Goal: Task Accomplishment & Management: Use online tool/utility

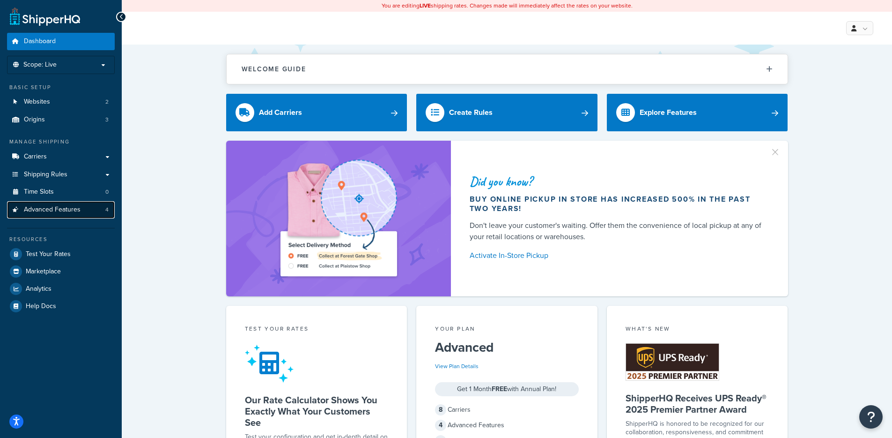
click at [86, 214] on link "Advanced Features 4" at bounding box center [61, 209] width 108 height 17
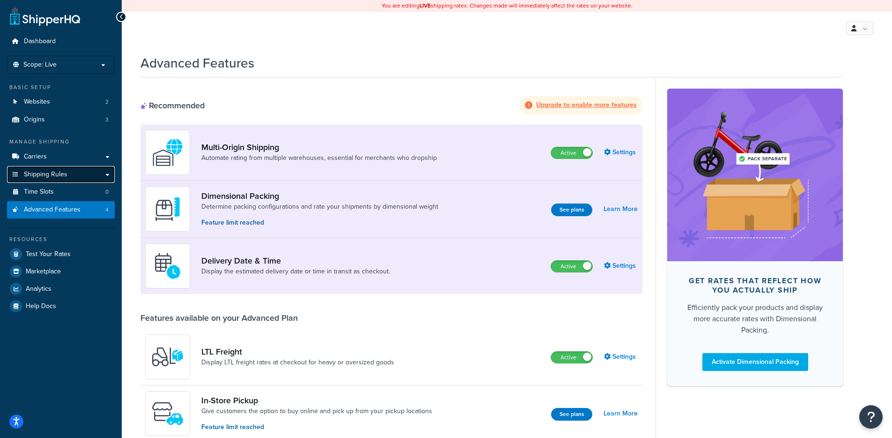
click at [63, 177] on span "Shipping Rules" at bounding box center [46, 175] width 44 height 8
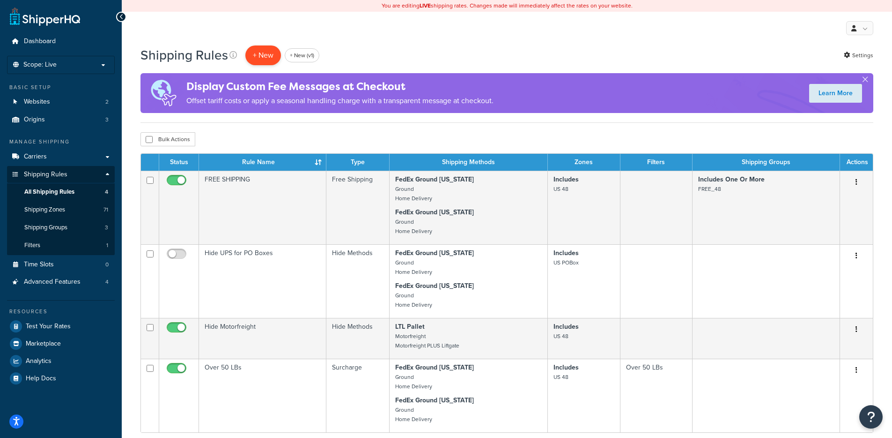
click at [255, 60] on p "+ New" at bounding box center [263, 54] width 36 height 19
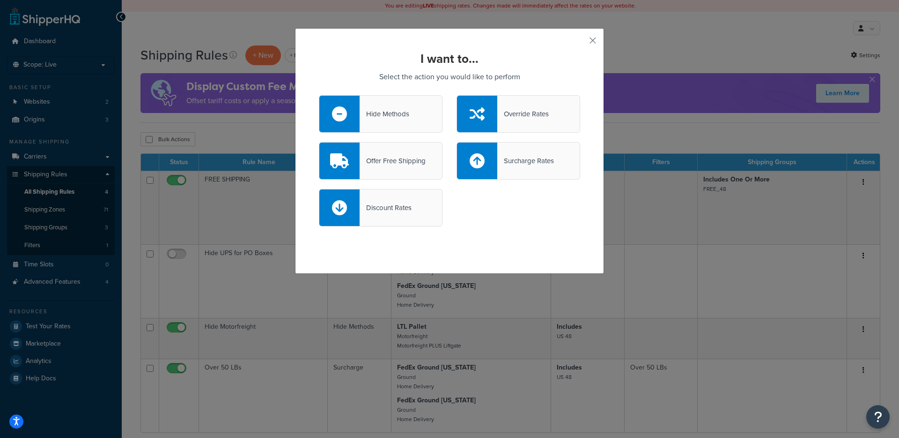
click at [488, 159] on div at bounding box center [477, 160] width 40 height 37
click at [0, 0] on input "Surcharge Rates" at bounding box center [0, 0] width 0 height 0
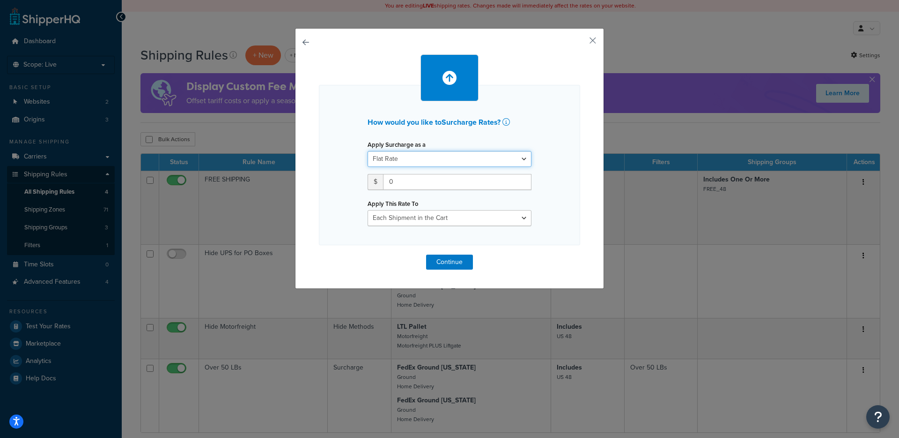
click at [483, 157] on select "Flat Rate Percentage Flat Rate & Percentage" at bounding box center [450, 159] width 164 height 16
click at [368, 151] on select "Flat Rate Percentage Flat Rate & Percentage" at bounding box center [450, 159] width 164 height 16
click at [452, 218] on select "Entire Cart Each Shipment in the Cart Each Origin in the Cart Each Shipping Gro…" at bounding box center [450, 218] width 164 height 16
select select "ENTIRE_CART"
click at [368, 210] on select "Entire Cart Each Shipment in the Cart Each Origin in the Cart Each Shipping Gro…" at bounding box center [450, 218] width 164 height 16
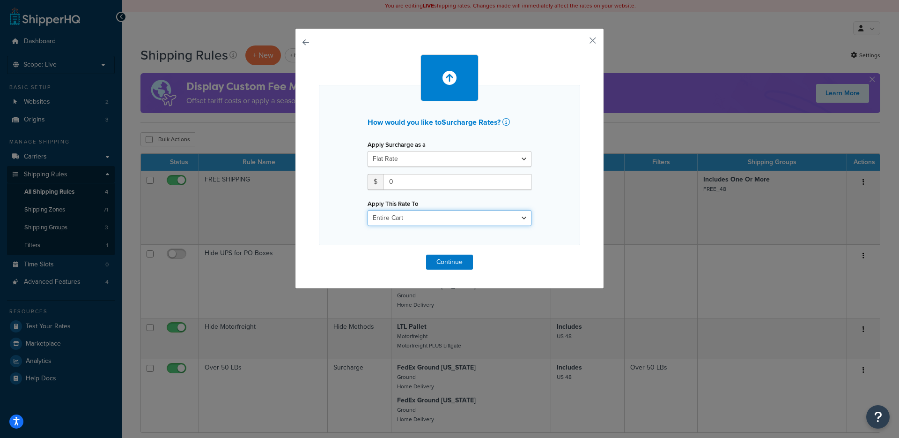
click at [455, 216] on select "Entire Cart Each Shipment in the Cart Each Origin in the Cart Each Shipping Gro…" at bounding box center [450, 218] width 164 height 16
click at [368, 210] on select "Entire Cart Each Shipment in the Cart Each Origin in the Cart Each Shipping Gro…" at bounding box center [450, 218] width 164 height 16
click at [463, 262] on button "Continue" at bounding box center [449, 261] width 47 height 15
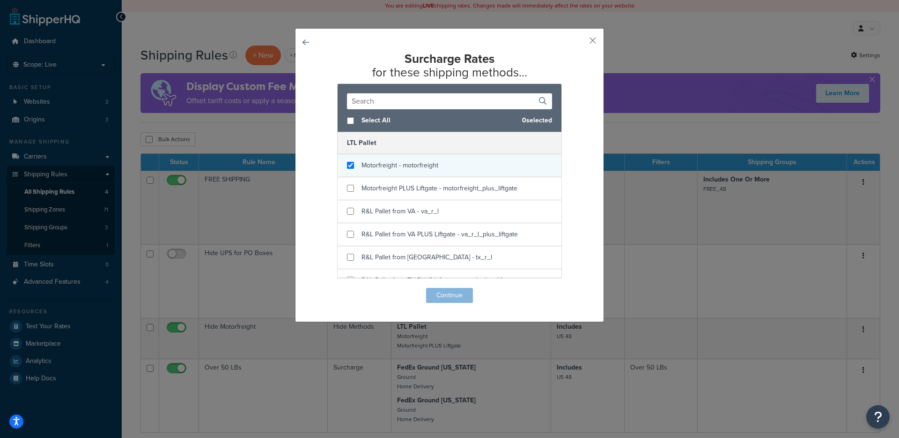
checkbox input "true"
click at [445, 175] on div "Motorfreight - motorfreight" at bounding box center [450, 165] width 224 height 23
click at [447, 285] on div "Surcharge Rates for these shipping methods... Select All 1 selected LTL Pallet …" at bounding box center [449, 177] width 261 height 251
click at [449, 292] on button "Continue" at bounding box center [449, 295] width 47 height 15
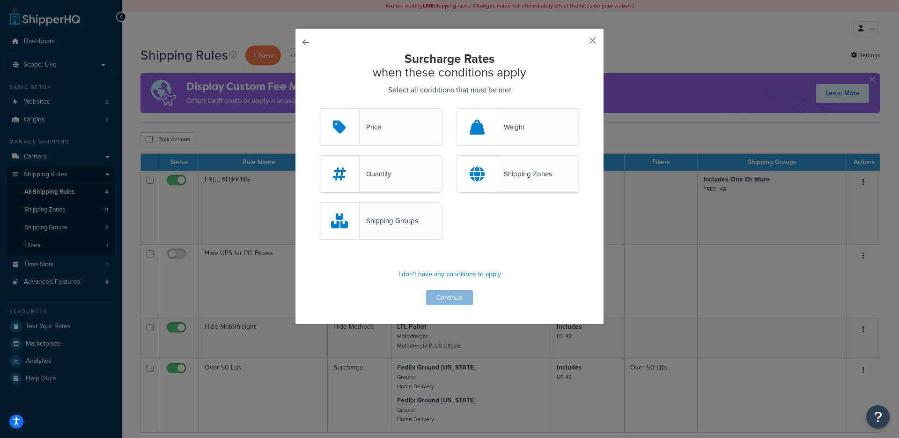
click at [580, 43] on button "button" at bounding box center [579, 44] width 2 height 2
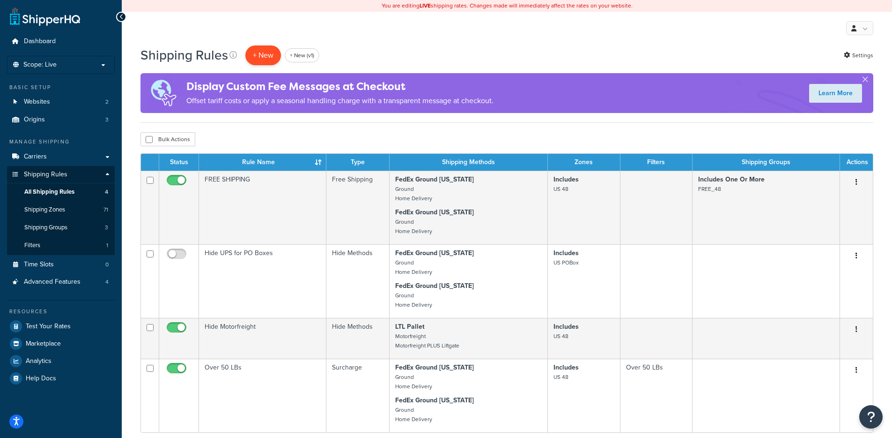
click at [259, 34] on div "My Profile Billing Global Settings Contact Us Logout" at bounding box center [507, 28] width 771 height 33
click at [257, 74] on div "Display Custom Fee Messages at Checkout Offset tariff costs or apply a seasonal…" at bounding box center [339, 93] width 307 height 38
click at [272, 47] on p "+ New" at bounding box center [263, 54] width 36 height 19
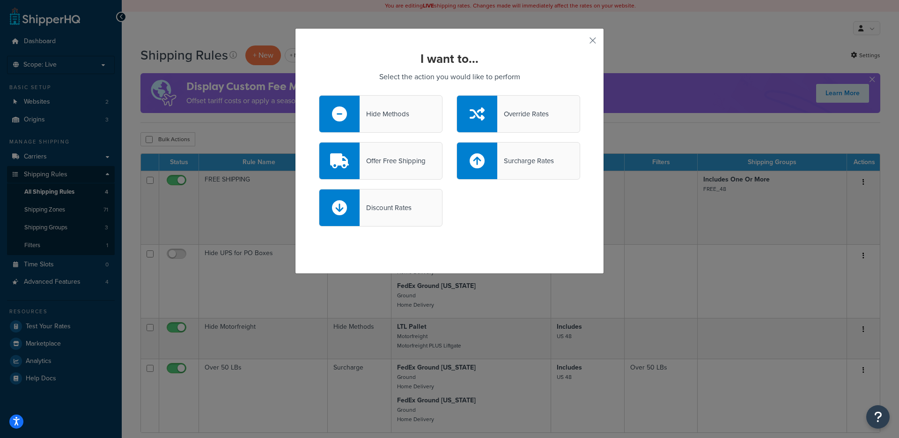
click at [391, 213] on div "Discount Rates" at bounding box center [386, 207] width 52 height 13
click at [0, 0] on input "Discount Rates" at bounding box center [0, 0] width 0 height 0
select select "CART"
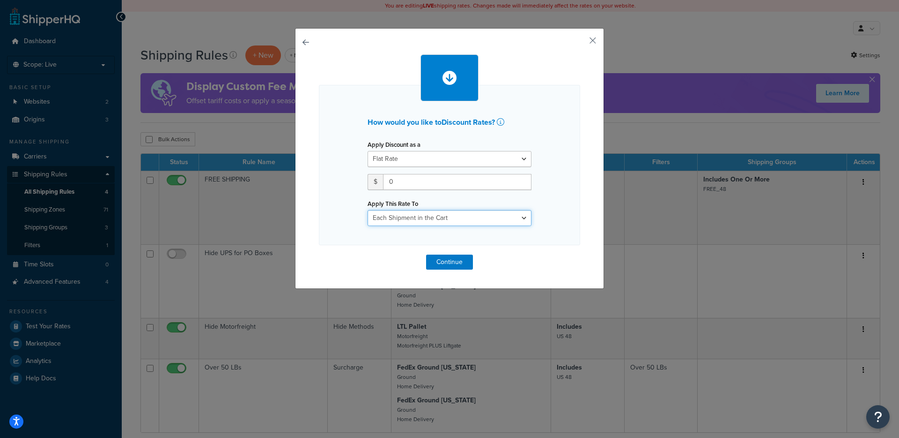
click at [427, 215] on select "Entire Cart Each Shipment in the Cart Each Origin in the Cart Each Shipping Gro…" at bounding box center [450, 218] width 164 height 16
click at [442, 267] on button "Continue" at bounding box center [449, 261] width 47 height 15
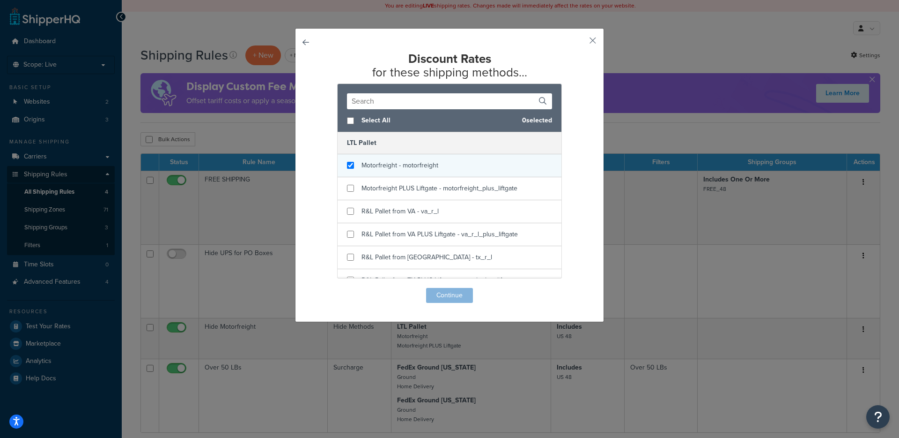
checkbox input "true"
click at [444, 171] on div "Motorfreight - motorfreight" at bounding box center [450, 165] width 224 height 23
click at [455, 295] on button "Continue" at bounding box center [449, 295] width 47 height 15
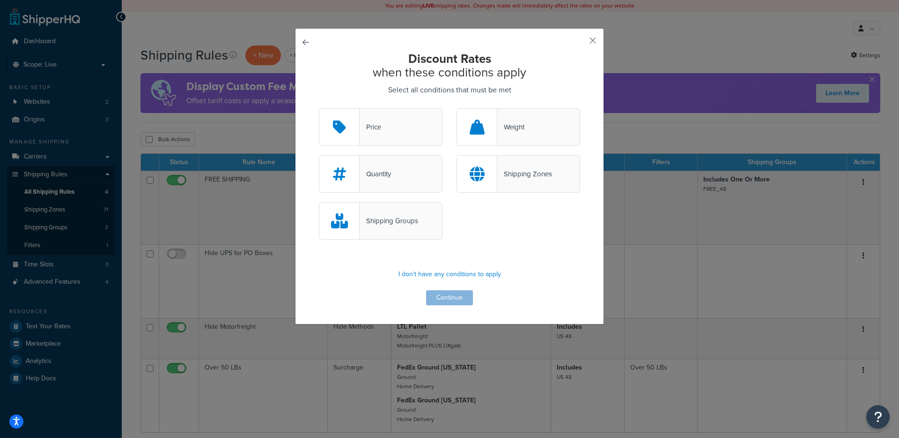
click at [395, 141] on div "Price" at bounding box center [381, 126] width 124 height 37
click at [0, 0] on input "Price" at bounding box center [0, 0] width 0 height 0
click at [443, 296] on button "Continue" at bounding box center [449, 297] width 47 height 15
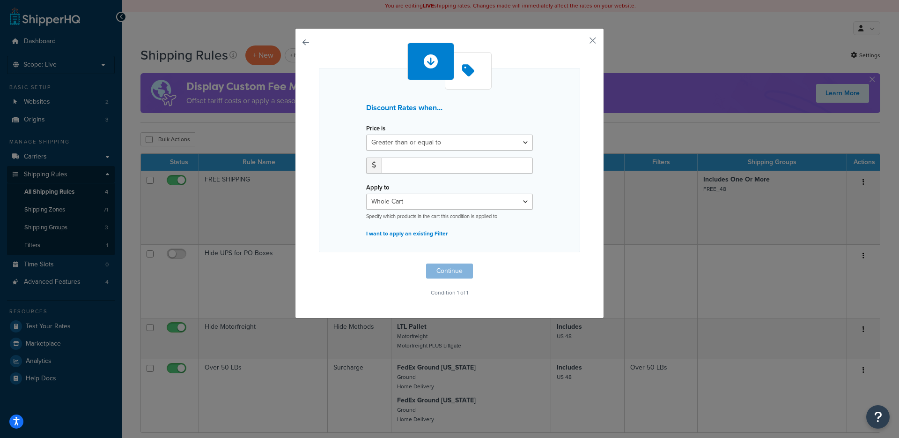
click at [436, 155] on div "Price is Greater than or equal to Between or equal to Less than or equal to" at bounding box center [449, 150] width 181 height 59
click at [438, 150] on div "Price is Greater than or equal to Between or equal to Less than or equal to" at bounding box center [449, 150] width 181 height 59
click at [441, 146] on select "Greater than or equal to Between or equal to Less than or equal to" at bounding box center [449, 142] width 167 height 16
click at [366, 134] on select "Greater than or equal to Between or equal to Less than or equal to" at bounding box center [449, 142] width 167 height 16
click at [458, 138] on select "Greater than or equal to Between or equal to Less than or equal to" at bounding box center [449, 142] width 167 height 16
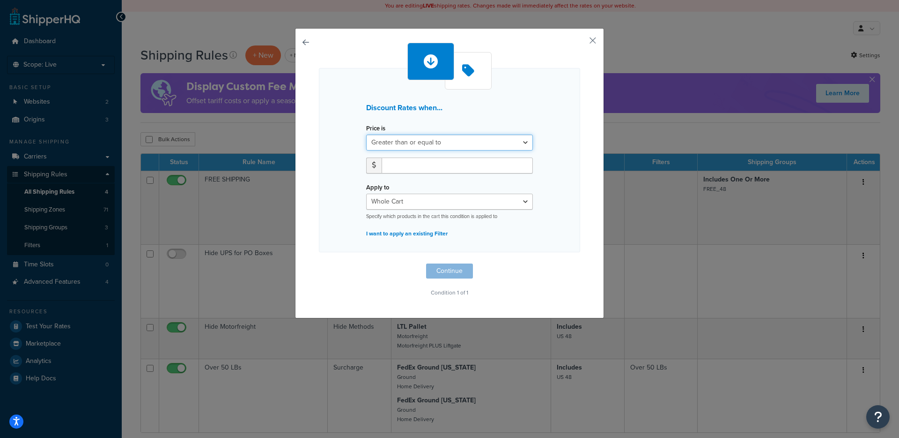
select select "UNDER"
click at [366, 134] on select "Greater than or equal to Between or equal to Less than or equal to" at bounding box center [449, 142] width 167 height 16
click at [446, 166] on input "number" at bounding box center [457, 165] width 151 height 16
click at [395, 202] on div "Apply to Whole Cart Everything in Shipping Group Everything at Origin Each Item…" at bounding box center [449, 199] width 167 height 39
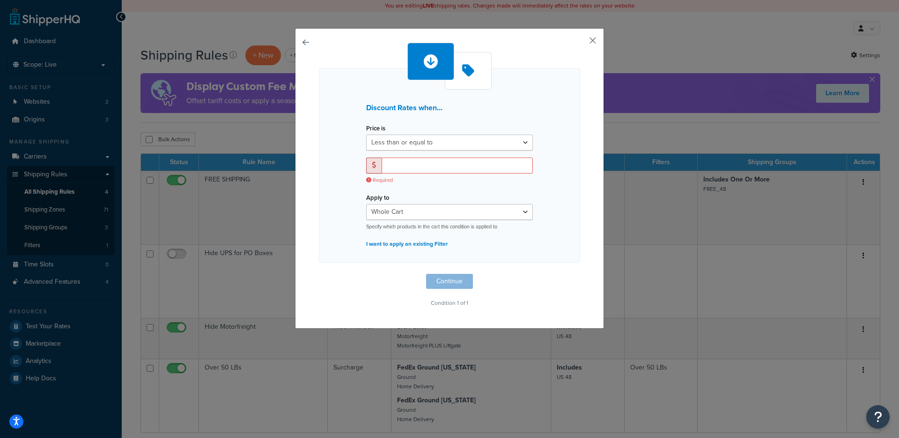
click at [580, 43] on button "button" at bounding box center [579, 44] width 2 height 2
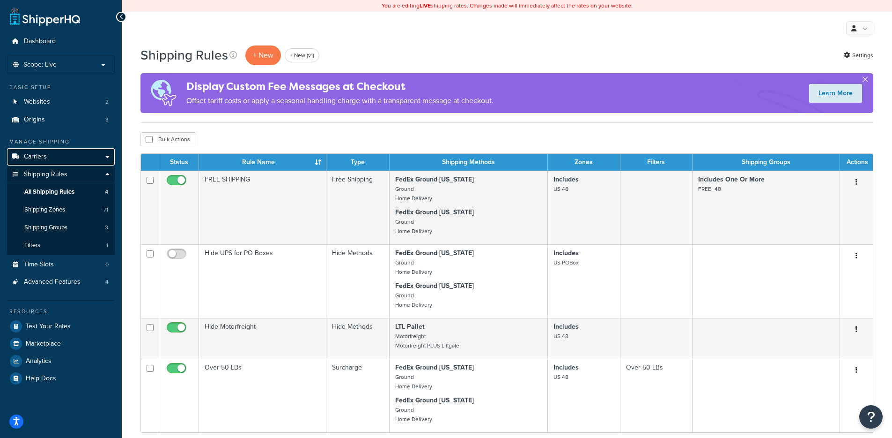
click at [76, 151] on link "Carriers" at bounding box center [61, 156] width 108 height 17
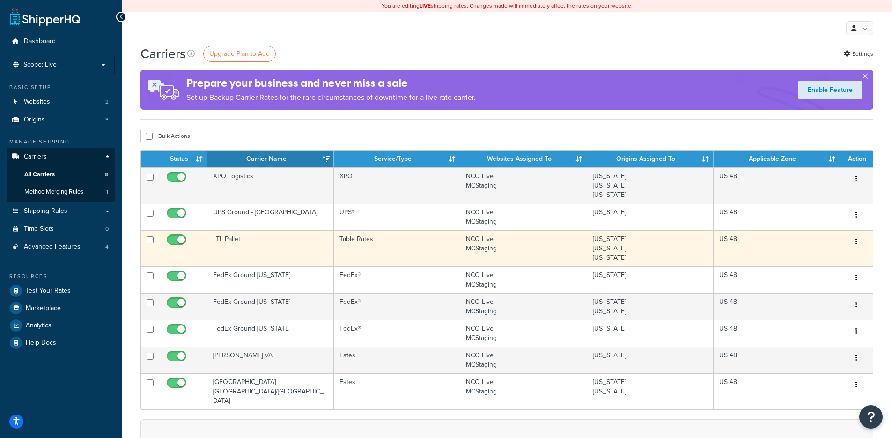
click at [322, 244] on td "LTL Pallet" at bounding box center [271, 248] width 126 height 36
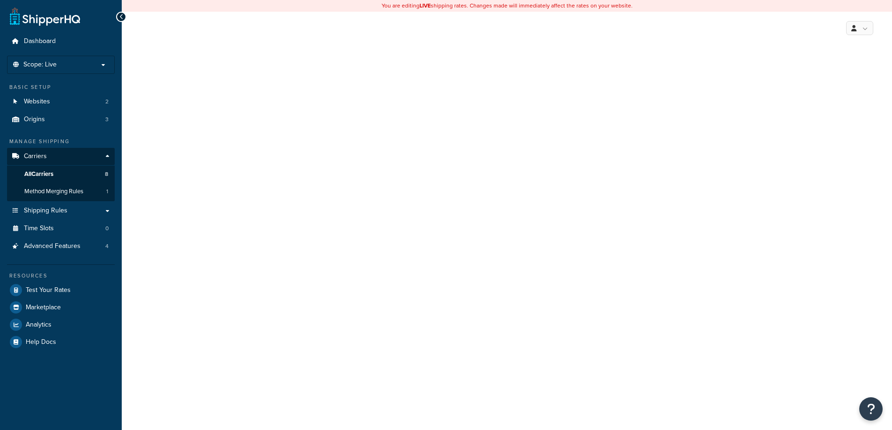
select select "25"
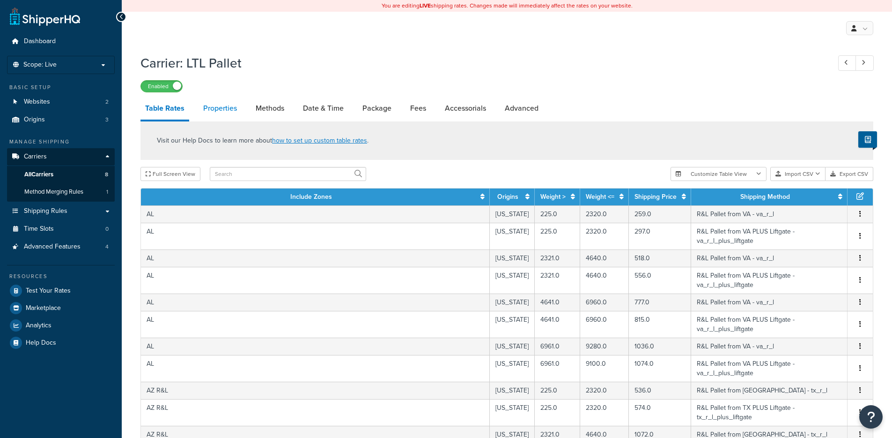
click at [225, 119] on link "Properties" at bounding box center [220, 108] width 43 height 22
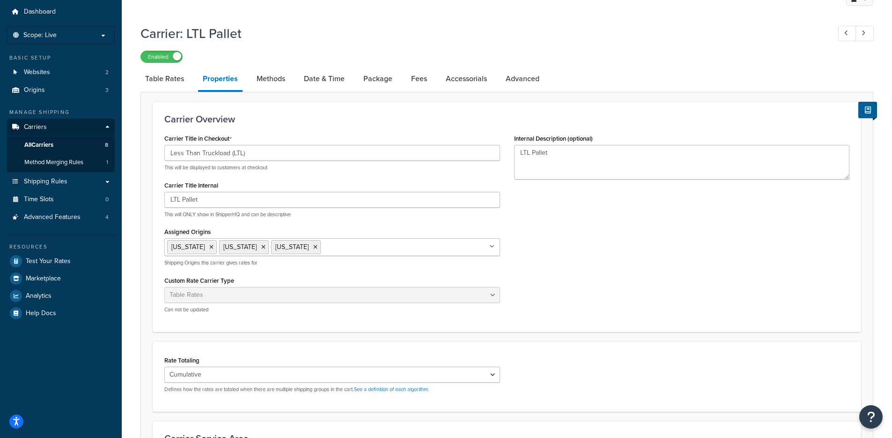
scroll to position [42, 0]
